Goal: Go to known website: Go to known website

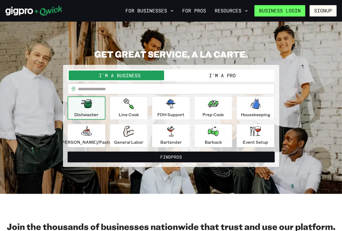
click at [298, 10] on link "Business Login" at bounding box center [279, 10] width 51 height 11
click at [299, 9] on link "Business Login" at bounding box center [279, 10] width 51 height 11
click at [300, 9] on link "Business Login" at bounding box center [279, 10] width 51 height 11
